Goal: Task Accomplishment & Management: Complete application form

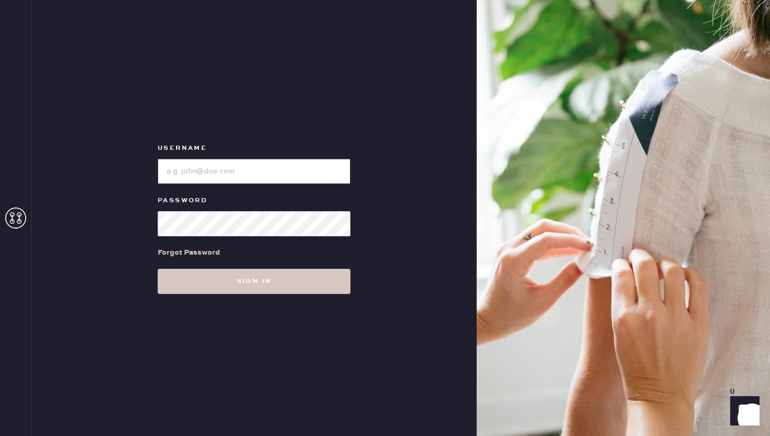
type input "reformationgeorgetown"
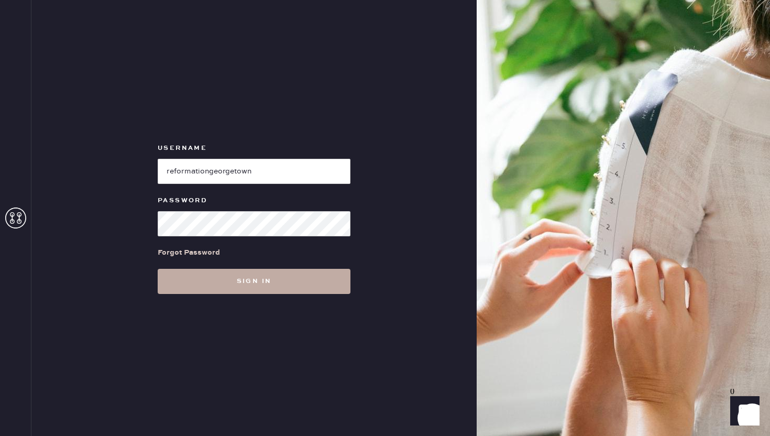
click at [211, 282] on button "Sign in" at bounding box center [254, 281] width 193 height 25
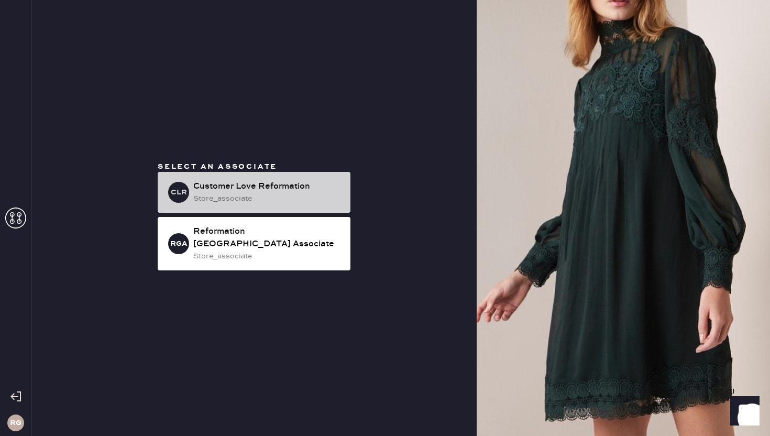
click at [280, 204] on div "store_associate" at bounding box center [267, 199] width 149 height 12
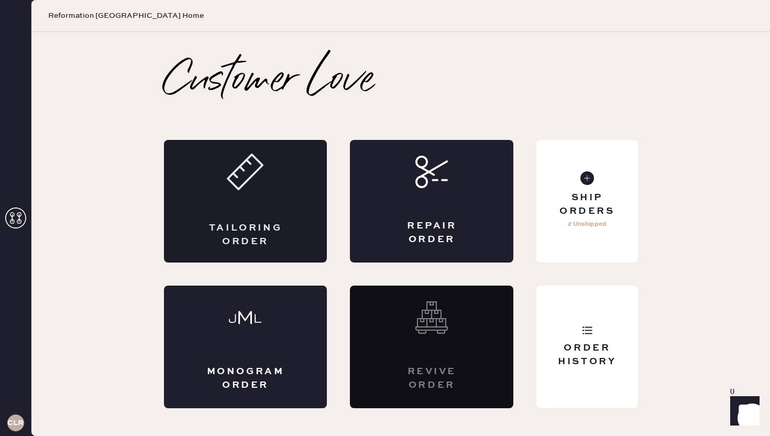
click at [249, 195] on div "Tailoring Order" at bounding box center [245, 201] width 163 height 123
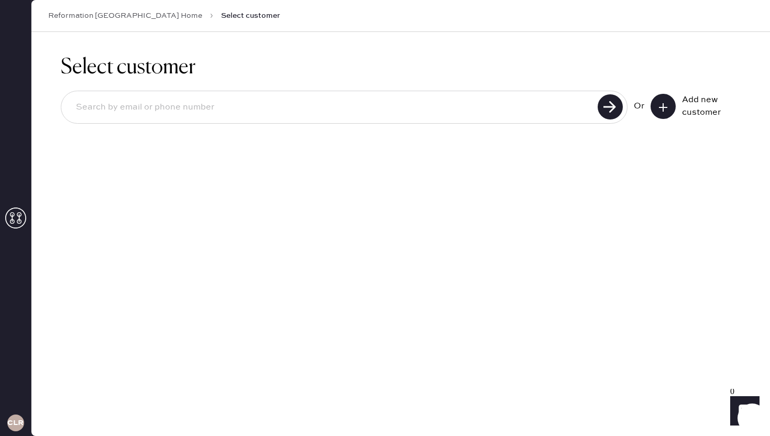
click at [662, 109] on icon at bounding box center [663, 107] width 10 height 10
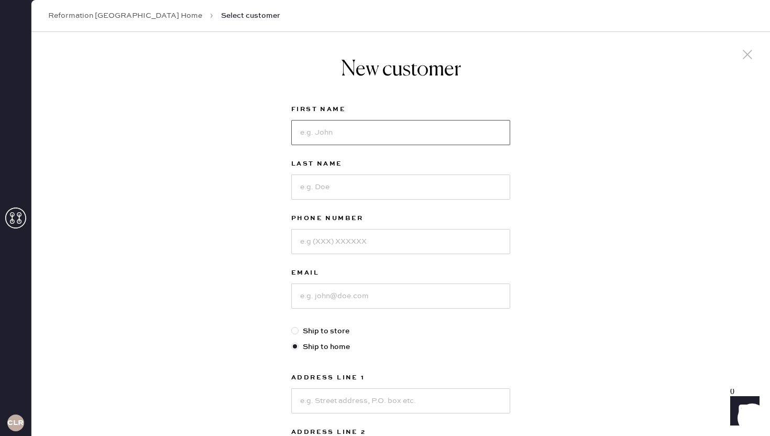
click at [322, 132] on input at bounding box center [400, 132] width 219 height 25
type input "[PERSON_NAME]"
click at [296, 192] on input at bounding box center [400, 186] width 219 height 25
type input "f"
type input "Field"
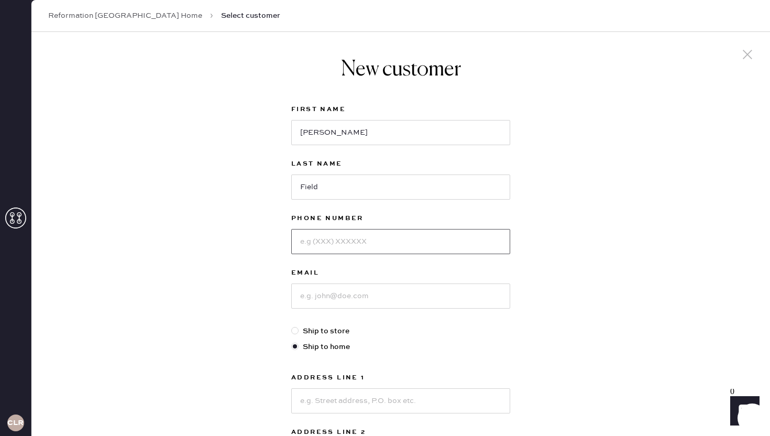
click at [336, 249] on input at bounding box center [400, 241] width 219 height 25
type input "8044662201"
click at [331, 299] on input at bounding box center [400, 295] width 219 height 25
type input "[EMAIL_ADDRESS][DOMAIN_NAME]"
click at [296, 330] on div at bounding box center [294, 330] width 7 height 7
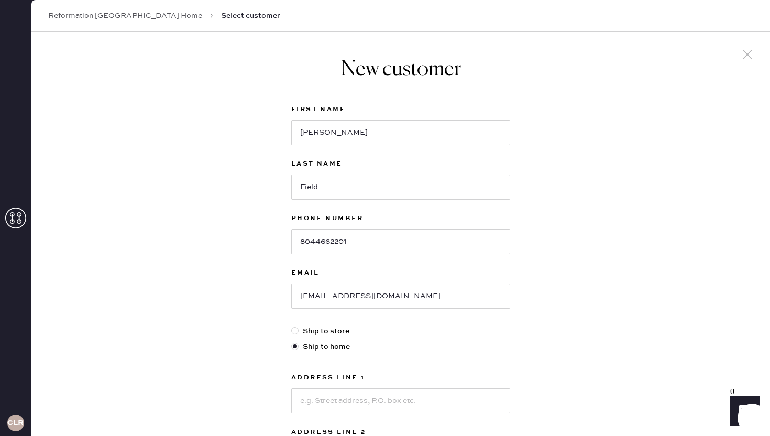
click at [292, 326] on input "Ship to store" at bounding box center [291, 325] width 1 height 1
radio input "true"
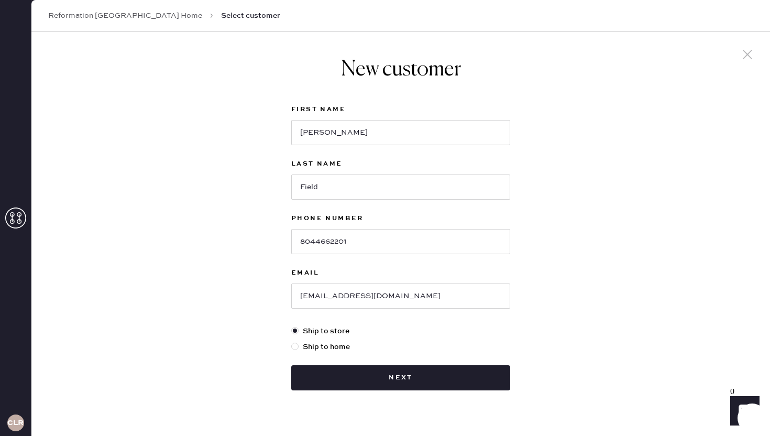
click at [315, 344] on label "Ship to home" at bounding box center [400, 347] width 219 height 12
click at [292, 342] on input "Ship to home" at bounding box center [291, 341] width 1 height 1
radio input "true"
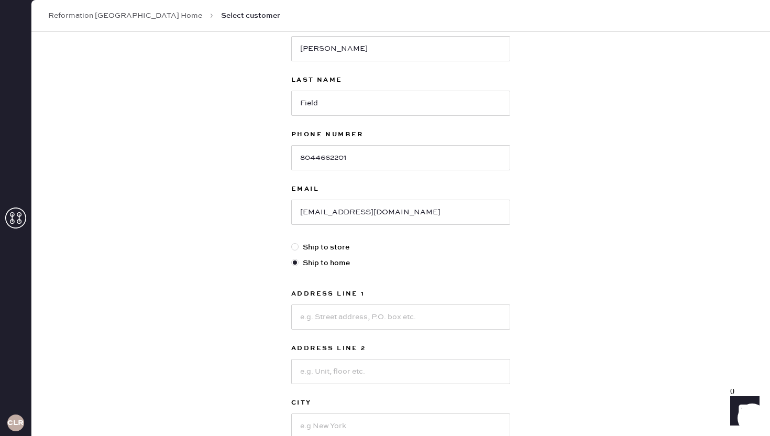
scroll to position [83, 0]
click at [335, 322] on input at bounding box center [400, 317] width 219 height 25
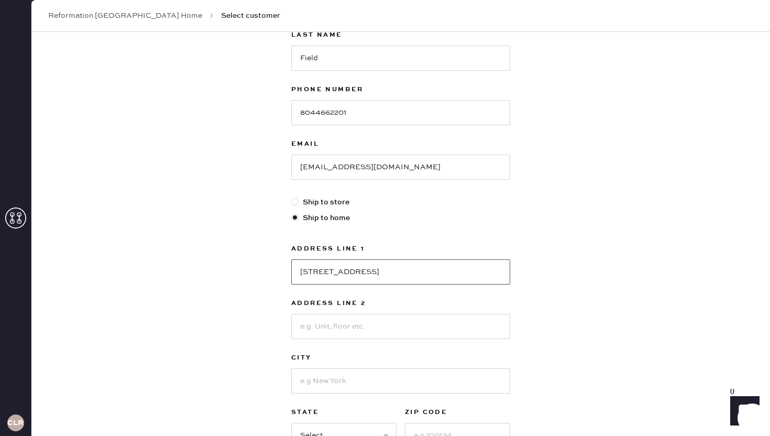
scroll to position [129, 0]
type input "[STREET_ADDRESS]"
click at [346, 384] on input at bounding box center [400, 380] width 219 height 25
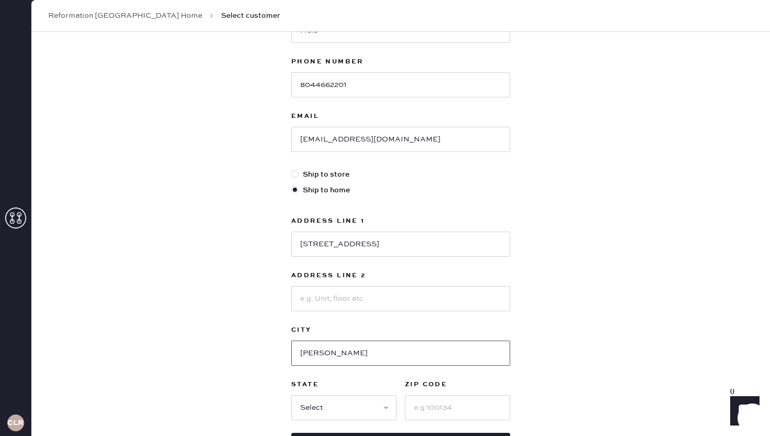
scroll to position [162, 0]
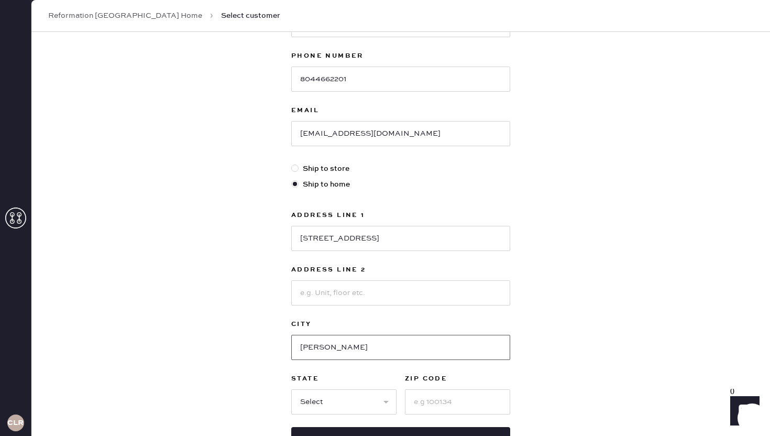
type input "[PERSON_NAME]"
click at [433, 400] on input at bounding box center [457, 401] width 105 height 25
type input "22101"
click at [341, 407] on select "Select AK AL AR AZ CA CO CT [GEOGRAPHIC_DATA] DE FL [GEOGRAPHIC_DATA] HI [GEOGR…" at bounding box center [343, 401] width 105 height 25
select select "VA"
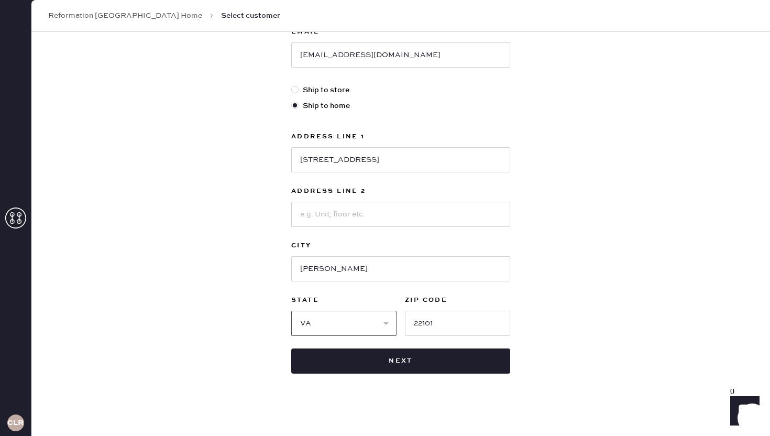
scroll to position [245, 0]
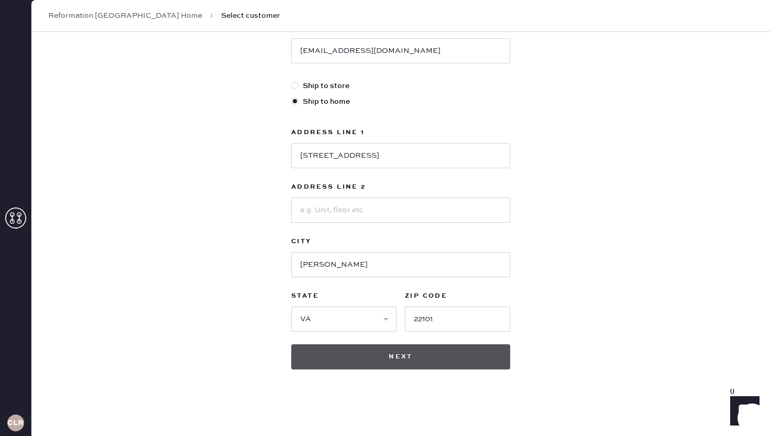
click at [466, 357] on button "Next" at bounding box center [400, 356] width 219 height 25
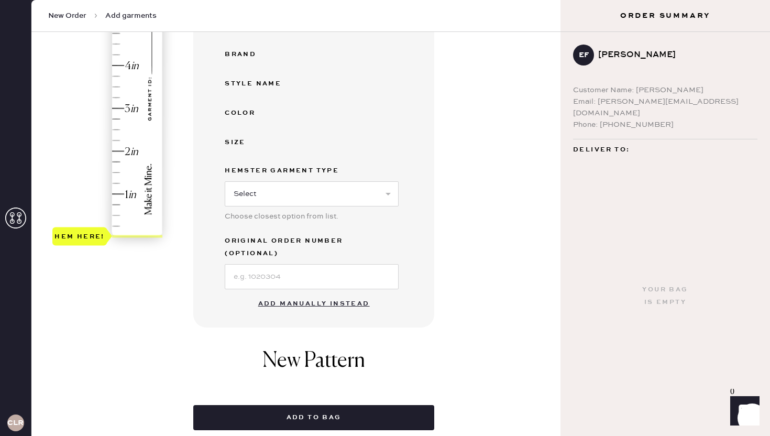
scroll to position [237, 0]
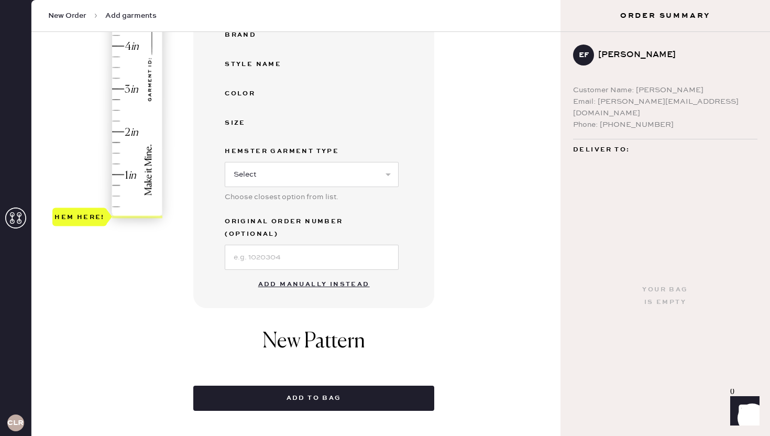
click at [308, 274] on button "Add manually instead" at bounding box center [314, 284] width 124 height 21
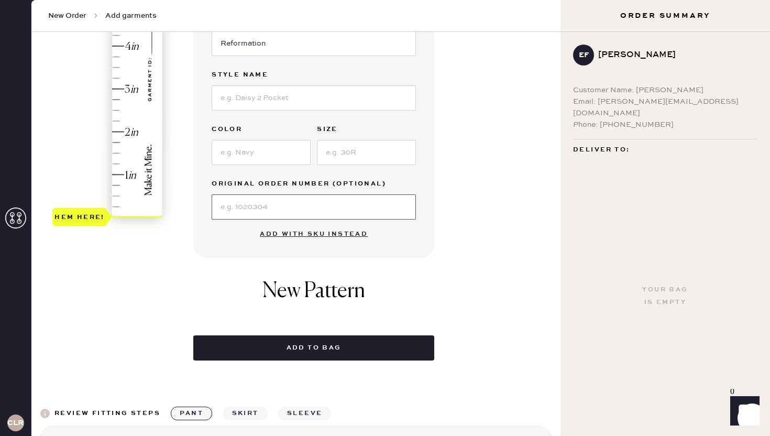
click at [295, 213] on input at bounding box center [314, 206] width 204 height 25
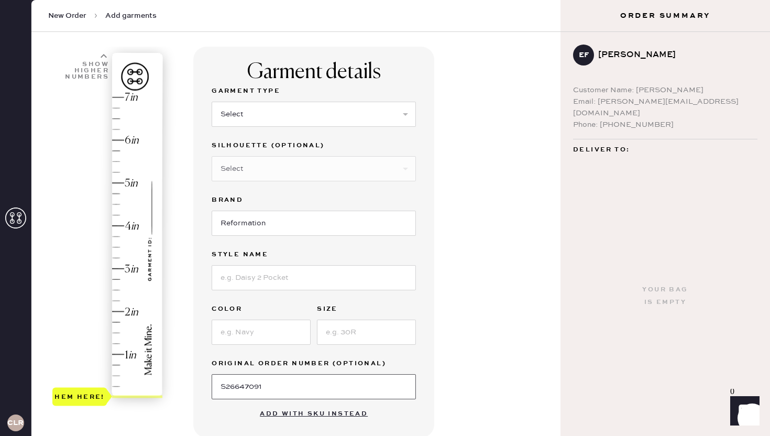
scroll to position [57, 0]
type input "S26647091"
click at [404, 128] on div "Garment Type Select Basic Skirt Jeans Leggings Pants Shorts Basic Sleeved Dress…" at bounding box center [314, 112] width 204 height 54
click at [398, 116] on select "Select Basic Skirt Jeans Leggings Pants Shorts Basic Sleeved Dress Basic Sleeve…" at bounding box center [314, 114] width 204 height 25
select select "2"
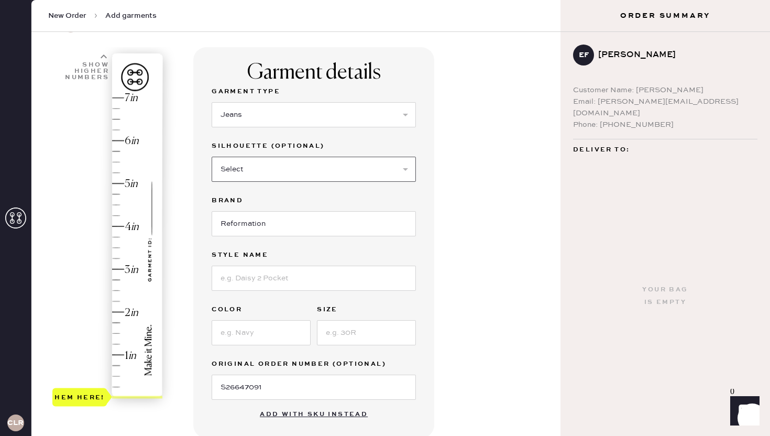
click at [344, 177] on select "Select Shorts Cropped Flare Boot Cut Straight Skinny Other" at bounding box center [314, 169] width 204 height 25
select select "other"
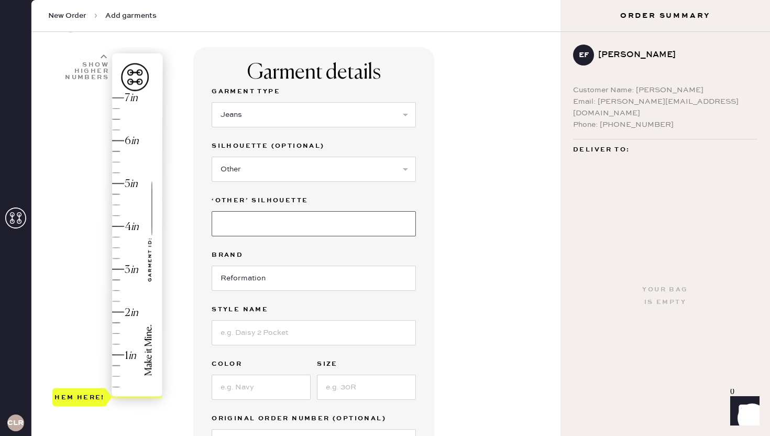
click at [267, 228] on input at bounding box center [314, 223] width 204 height 25
type input "Wide Leg"
click at [257, 332] on input at bounding box center [314, 332] width 204 height 25
click at [320, 332] on input "[PERSON_NAME] Super Stretch Low RIse Wide Leg" at bounding box center [314, 332] width 204 height 25
type input "[PERSON_NAME] Super Stretch Low Rise Wide Leg"
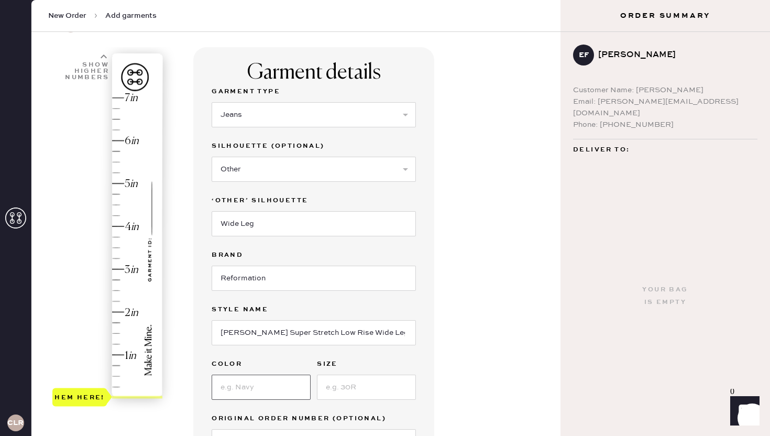
click at [268, 378] on input at bounding box center [261, 387] width 99 height 25
click at [259, 390] on input at bounding box center [261, 387] width 99 height 25
type input "Williamette"
click at [331, 391] on input at bounding box center [366, 387] width 99 height 25
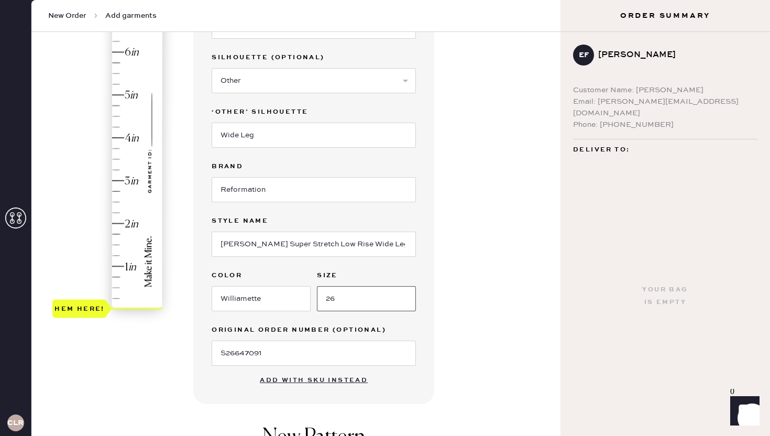
scroll to position [151, 0]
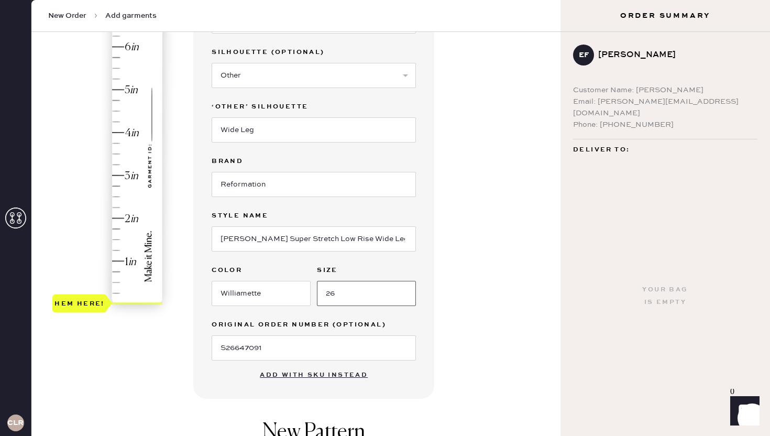
type input "26"
type input "2.5"
click at [118, 196] on div "Hem here!" at bounding box center [108, 153] width 112 height 309
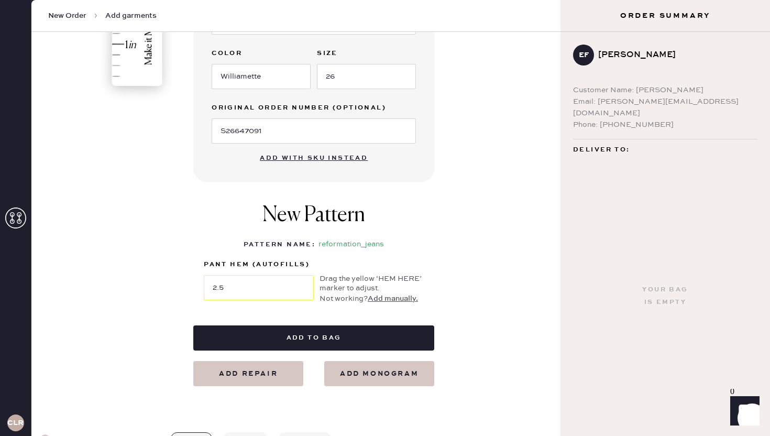
scroll to position [370, 0]
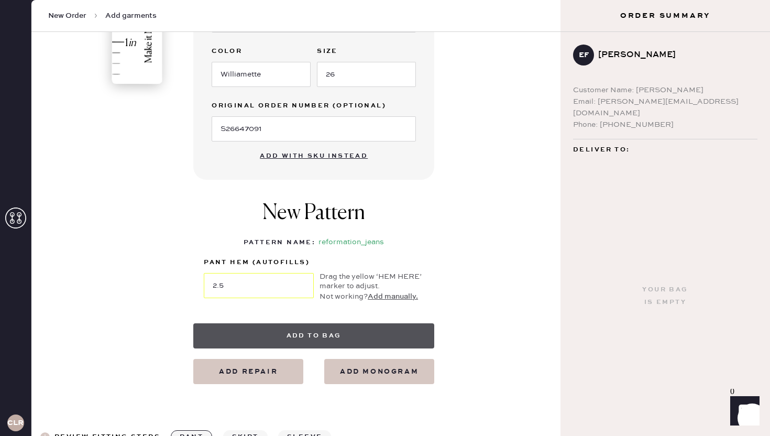
click at [318, 334] on button "Add to bag" at bounding box center [313, 335] width 241 height 25
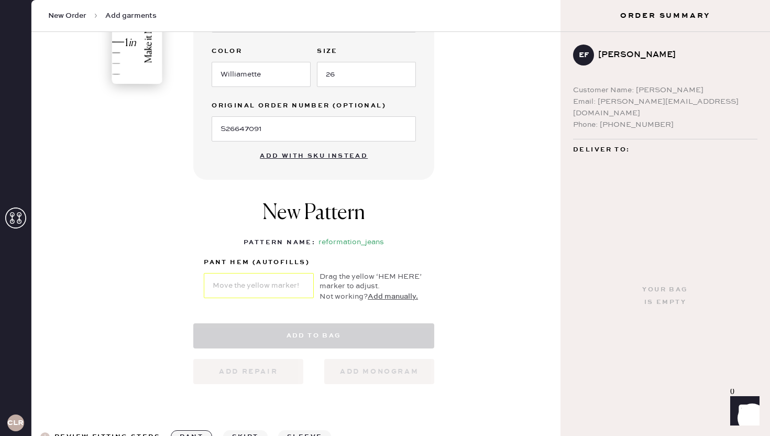
select select "2"
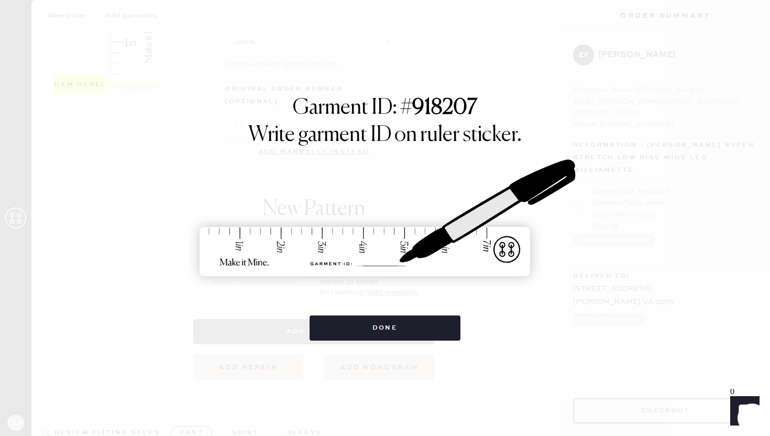
click at [318, 334] on button "Done" at bounding box center [385, 327] width 151 height 25
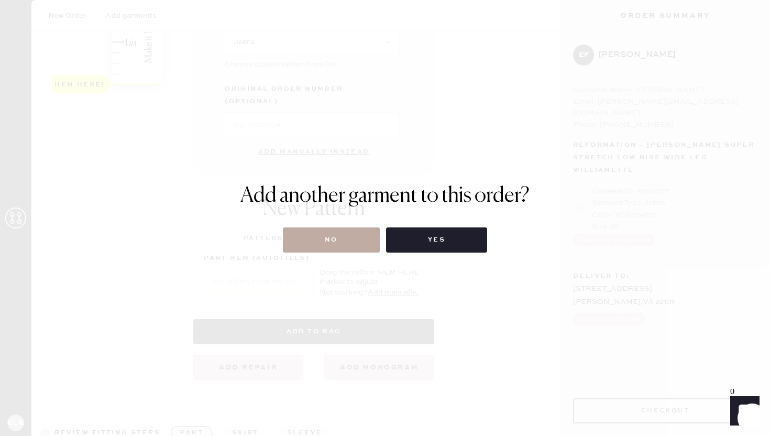
click at [325, 238] on button "No" at bounding box center [331, 239] width 97 height 25
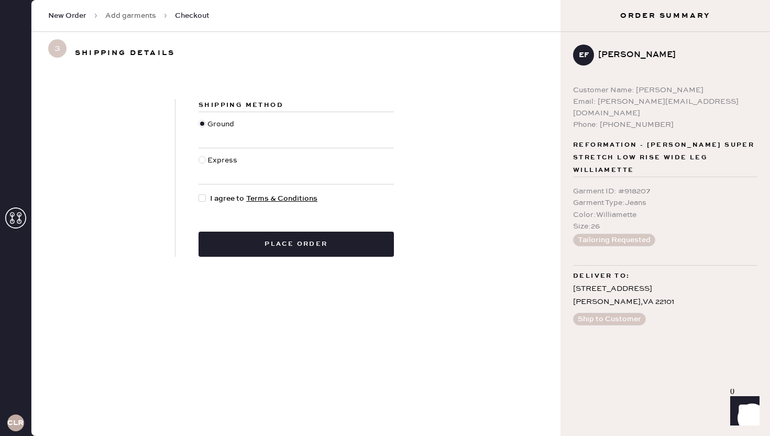
click at [203, 199] on div at bounding box center [202, 197] width 7 height 7
click at [199, 193] on input "I agree to Terms & Conditions" at bounding box center [199, 193] width 1 height 1
checkbox input "true"
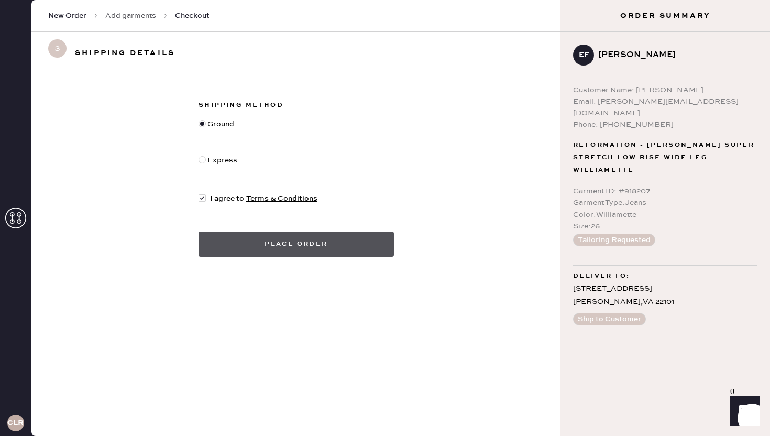
click at [247, 242] on button "Place order" at bounding box center [296, 244] width 195 height 25
